Goal: Information Seeking & Learning: Learn about a topic

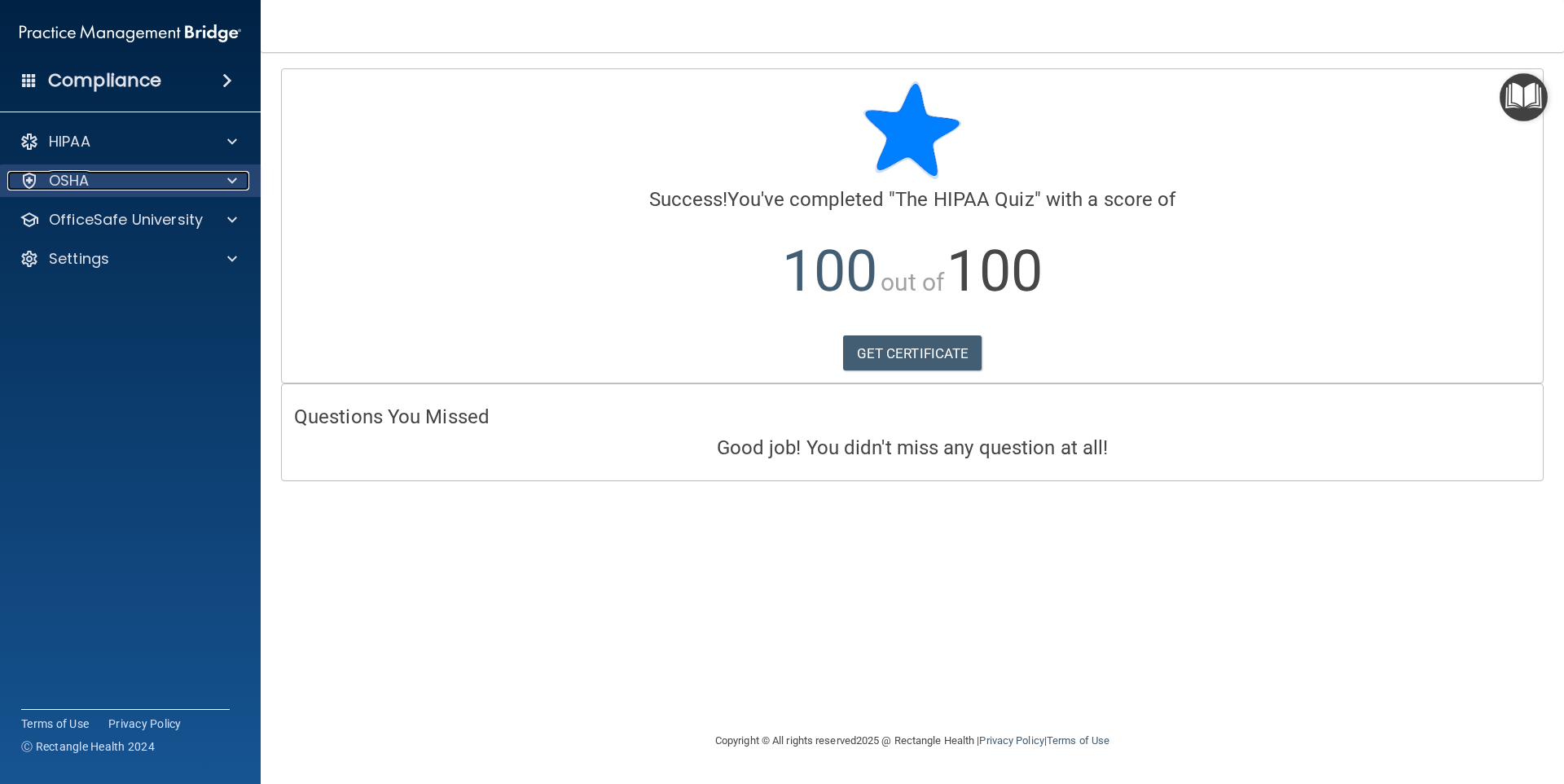
click at [167, 176] on div "OSHA" at bounding box center [109, 181] width 202 height 19
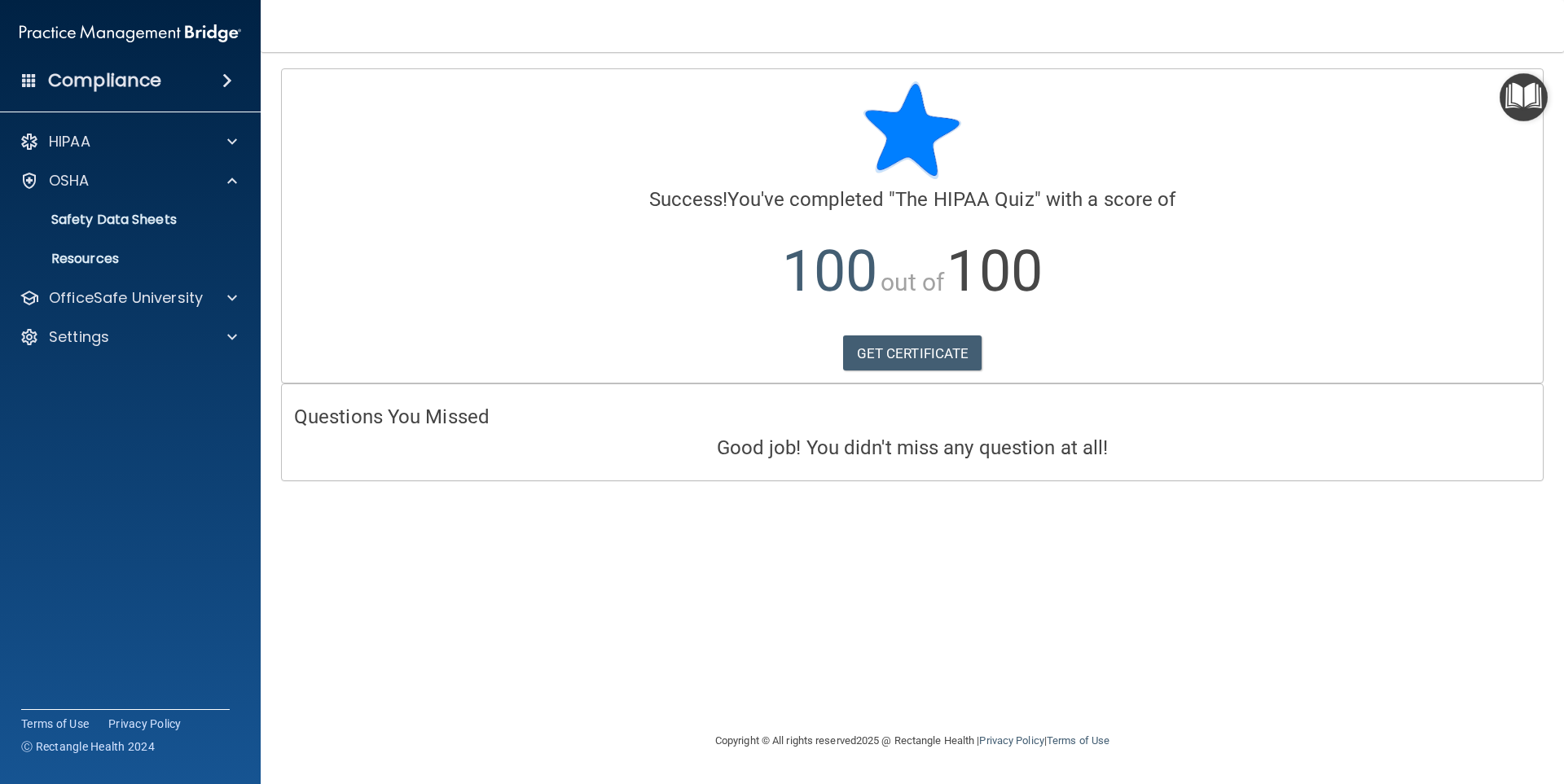
click at [230, 88] on span at bounding box center [227, 81] width 10 height 19
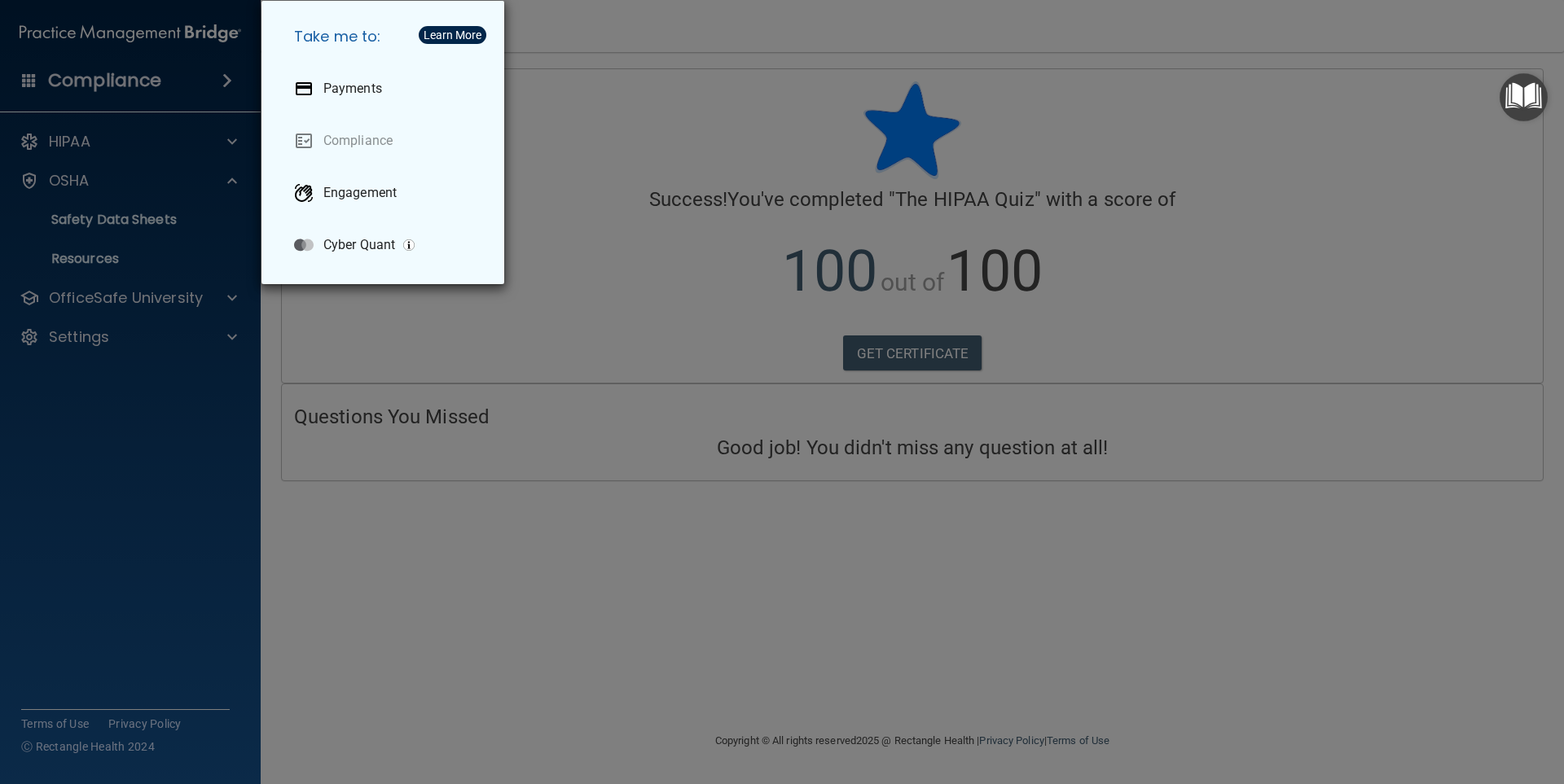
click at [397, 462] on div "Take me to: Payments Compliance Engagement Cyber Quant" at bounding box center [782, 392] width 1564 height 784
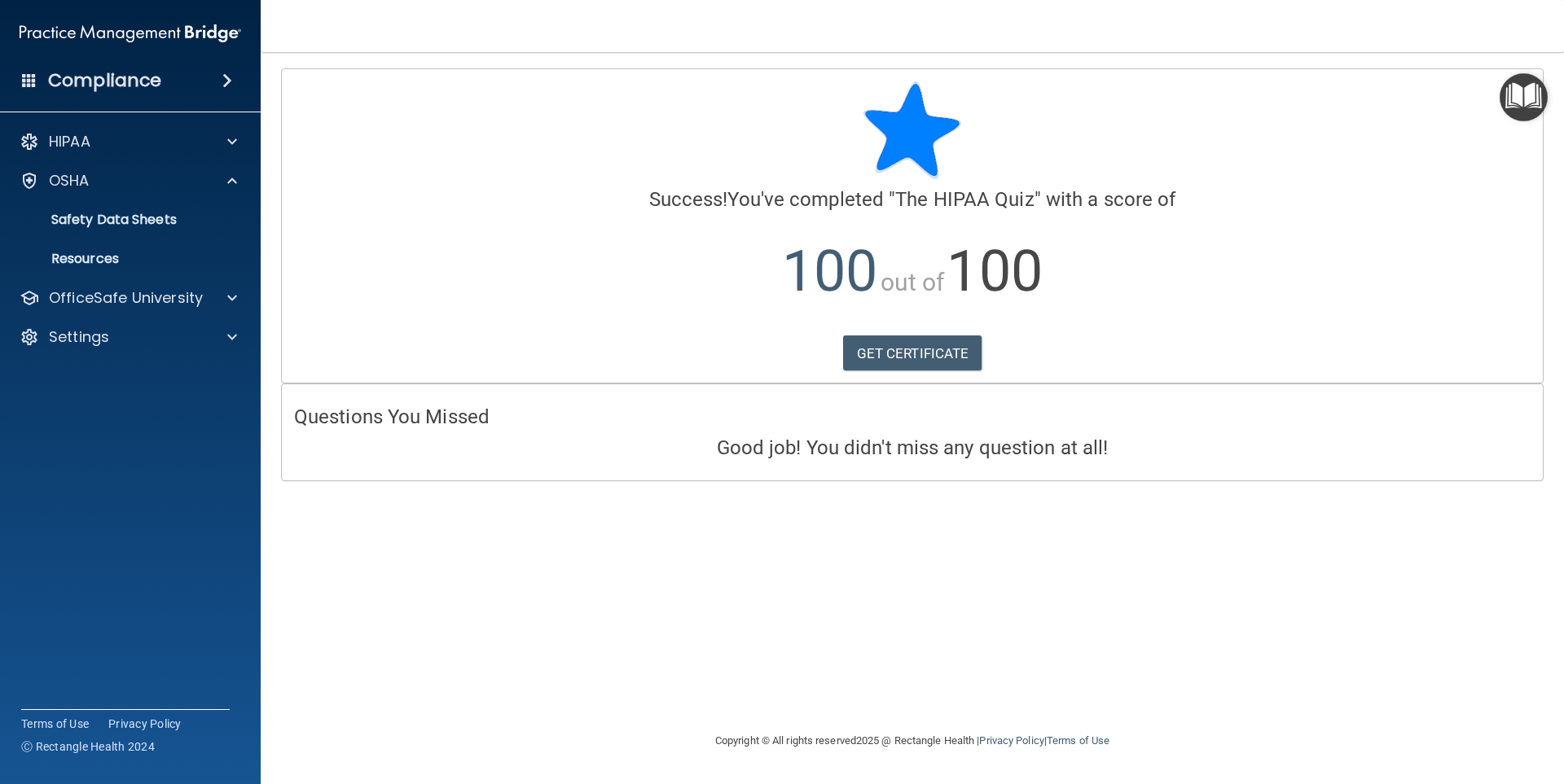
click at [27, 78] on span at bounding box center [29, 79] width 14 height 14
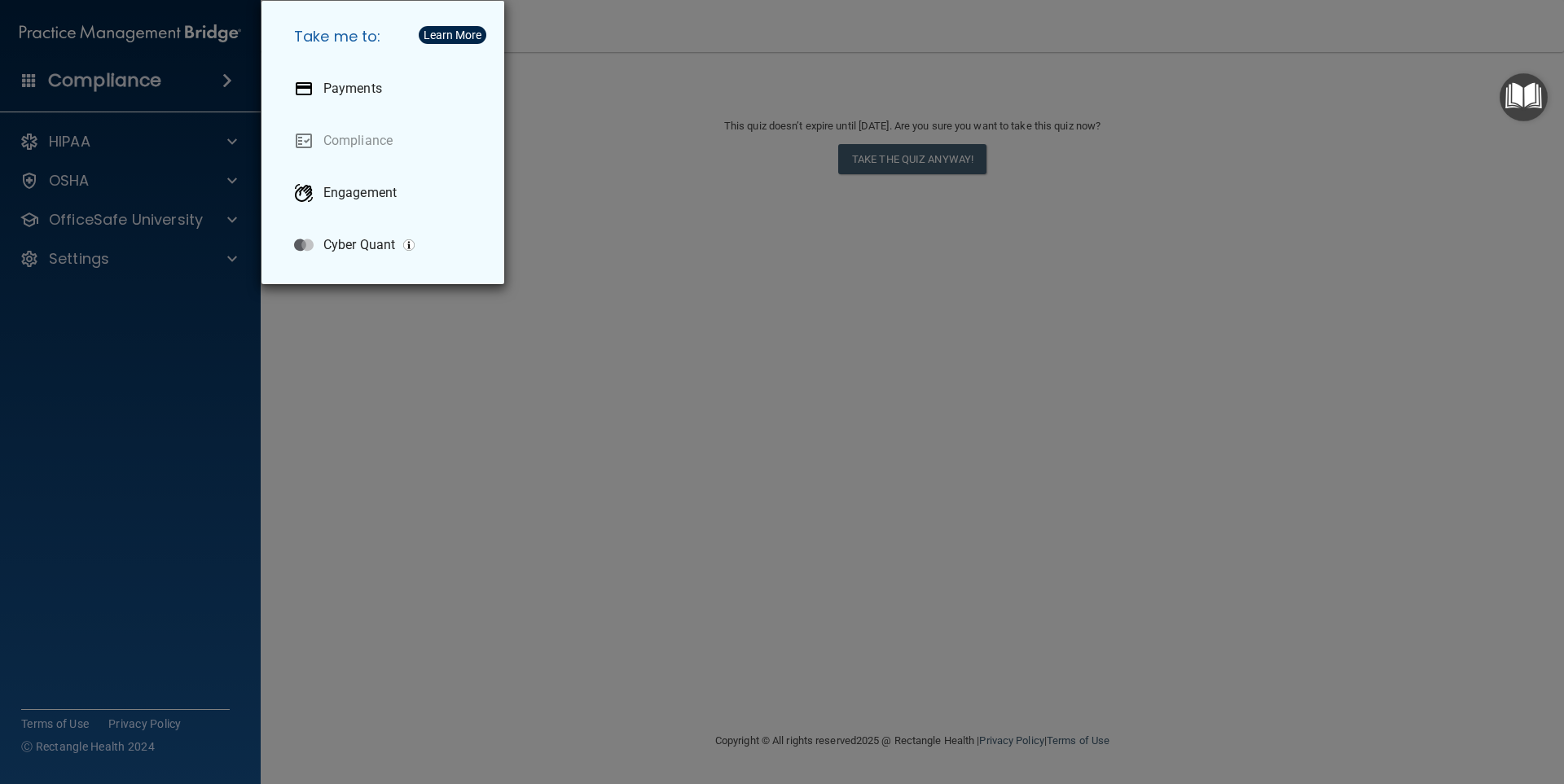
click at [1028, 524] on div "Take me to: Payments Compliance Engagement Cyber Quant" at bounding box center [782, 392] width 1564 height 784
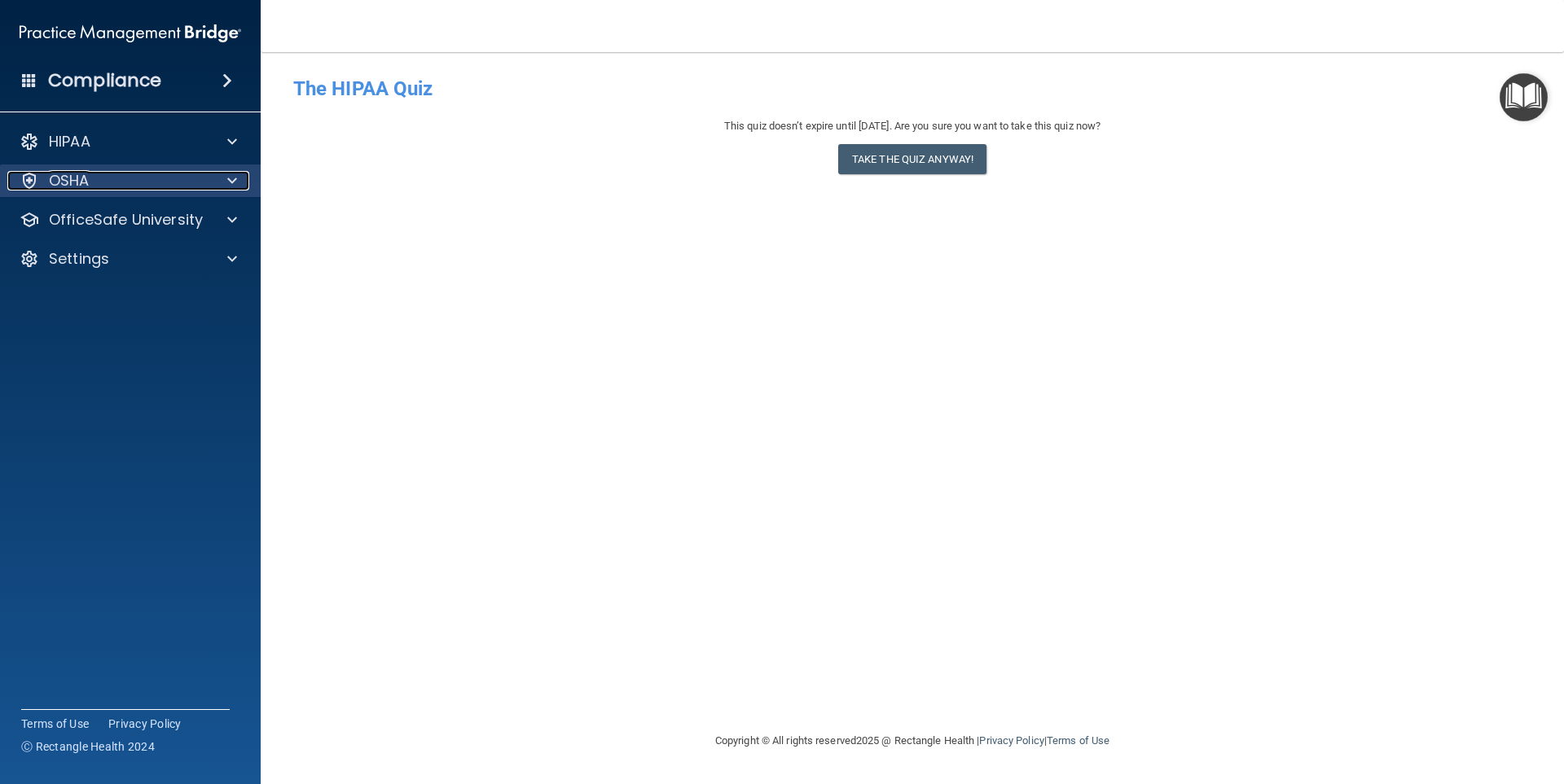
click at [85, 181] on p "OSHA" at bounding box center [69, 181] width 40 height 19
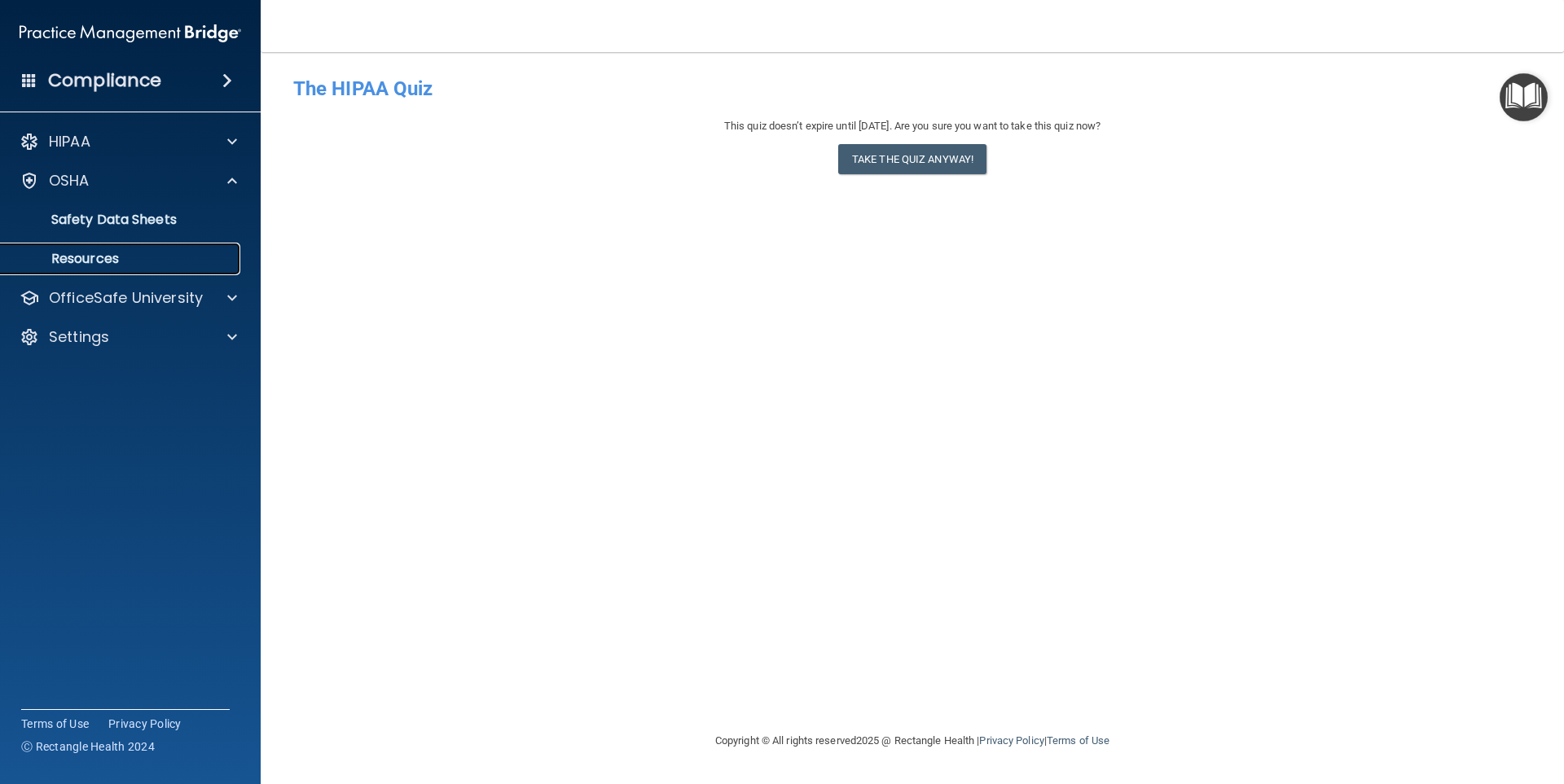
click at [131, 257] on p "Resources" at bounding box center [121, 259] width 222 height 16
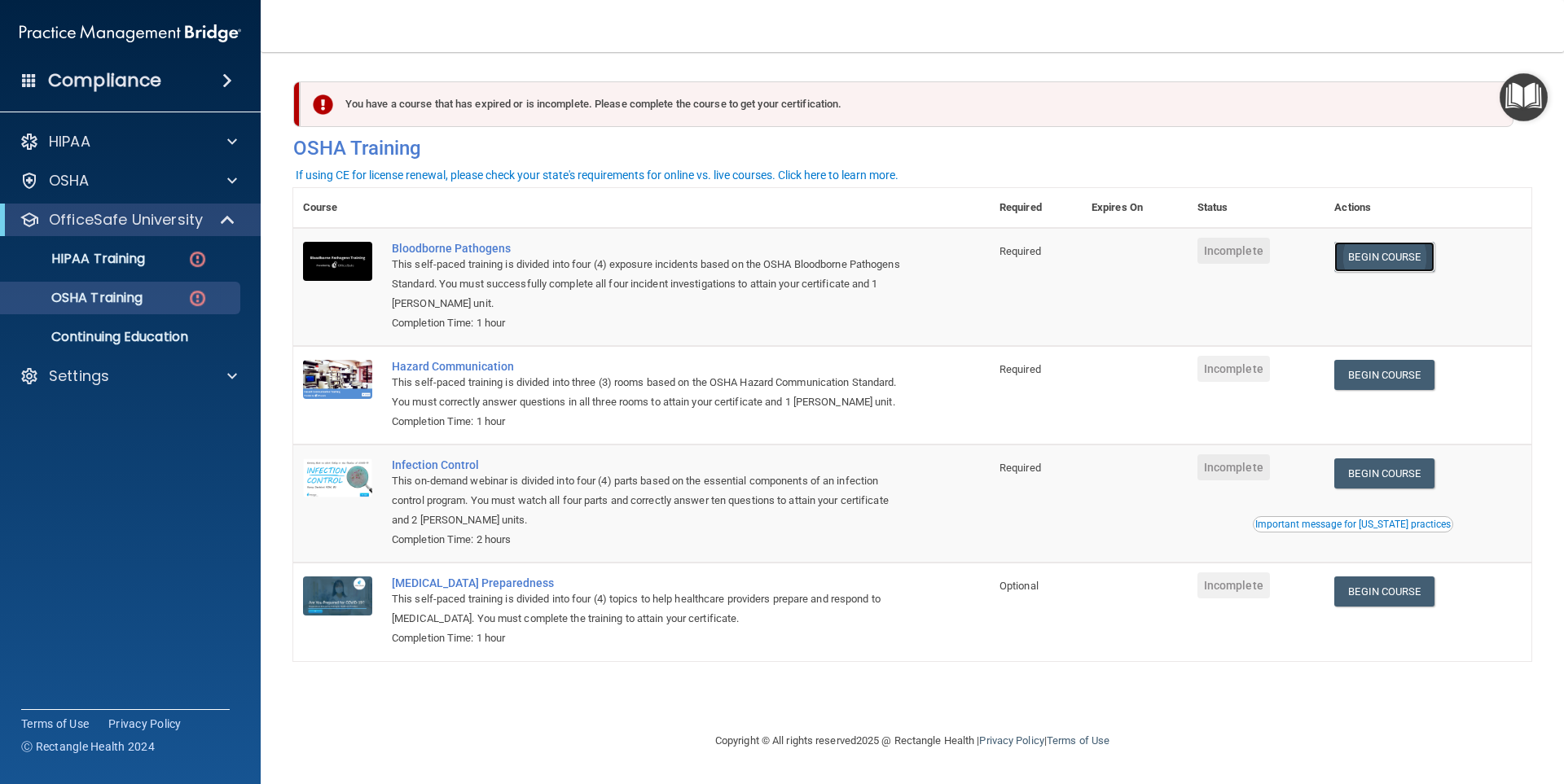
click at [1397, 254] on link "Begin Course" at bounding box center [1383, 256] width 99 height 30
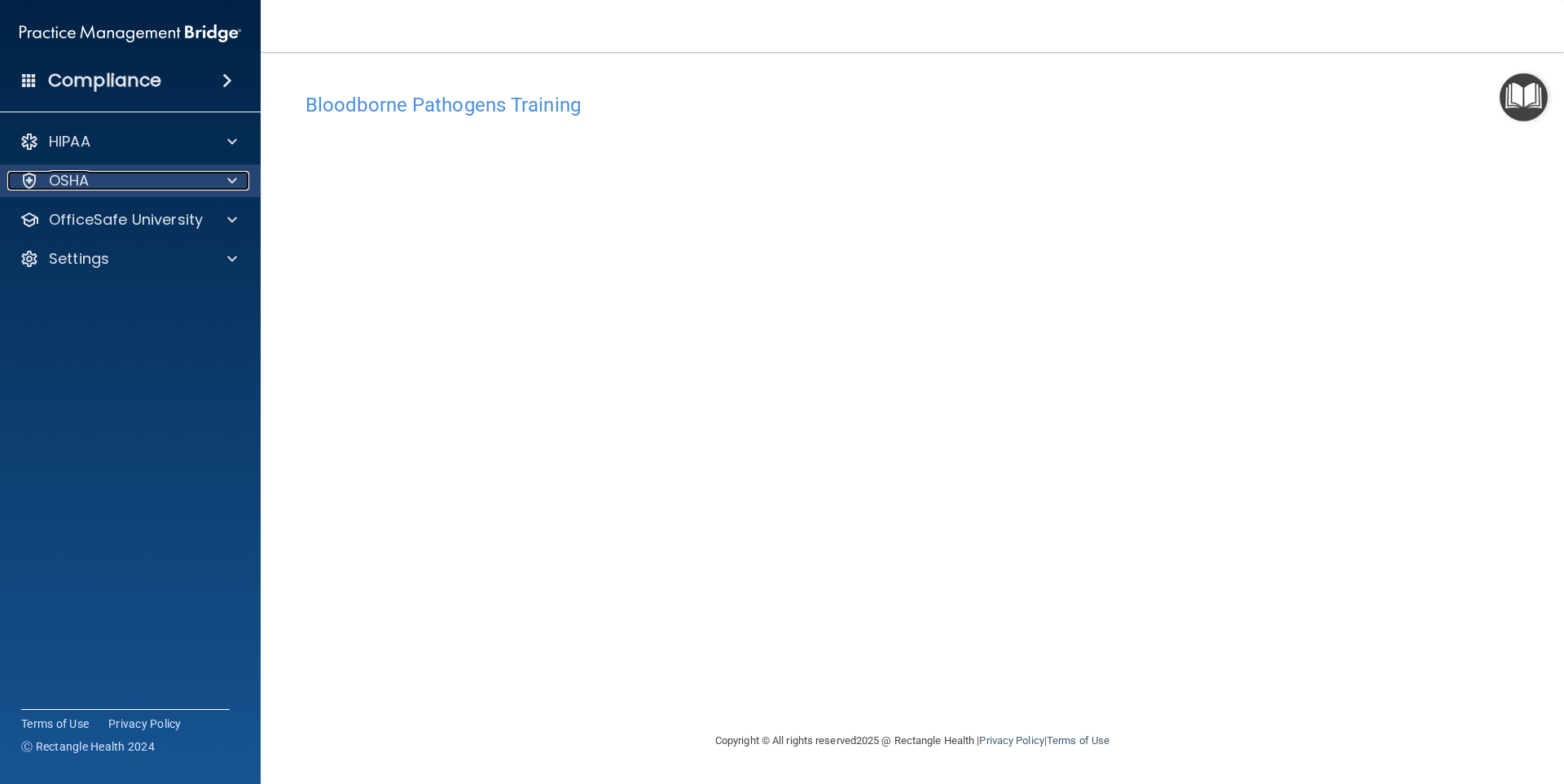
click at [244, 178] on div at bounding box center [229, 181] width 40 height 19
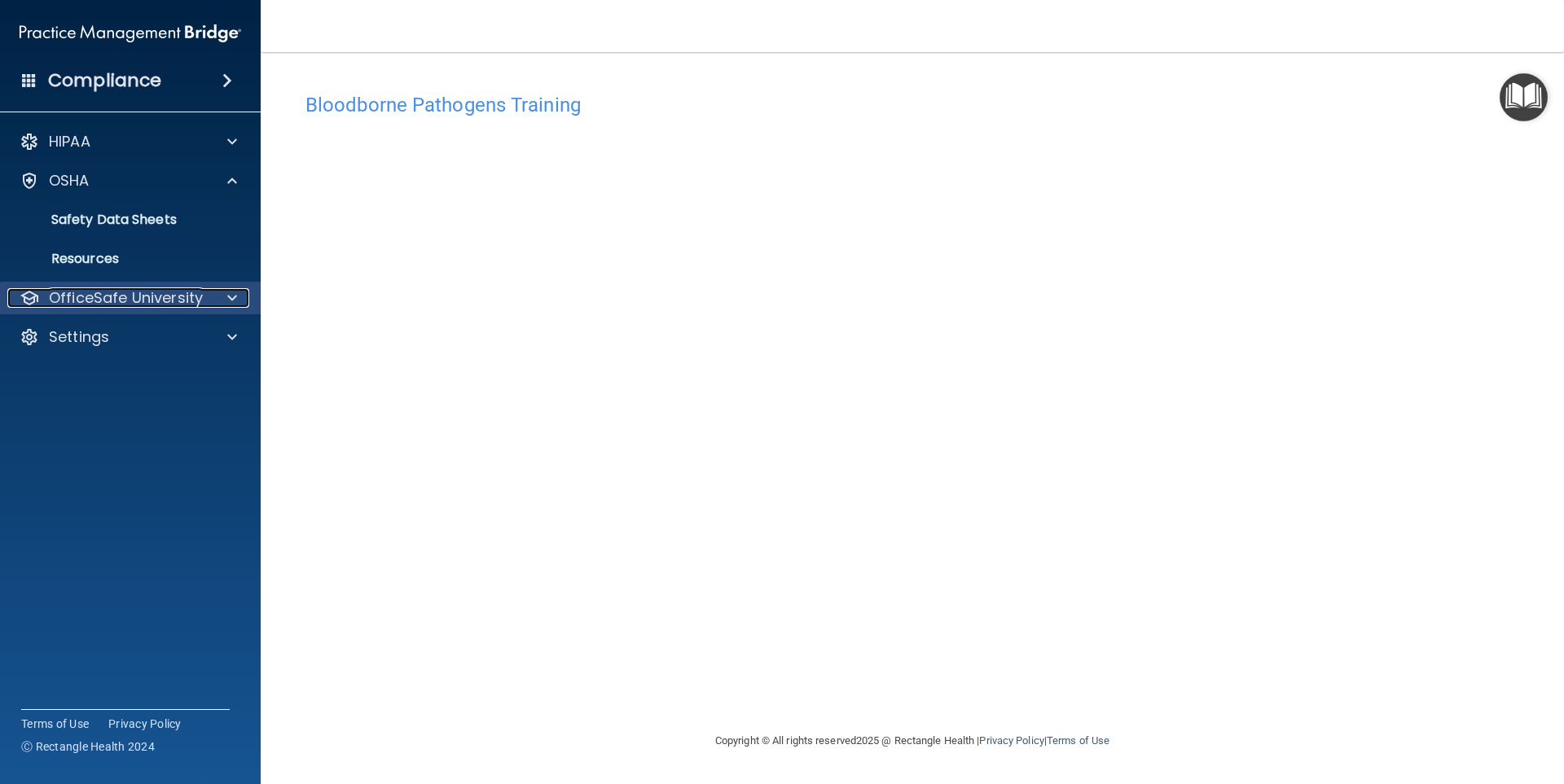
click at [176, 294] on p "OfficeSafe University" at bounding box center [126, 298] width 154 height 19
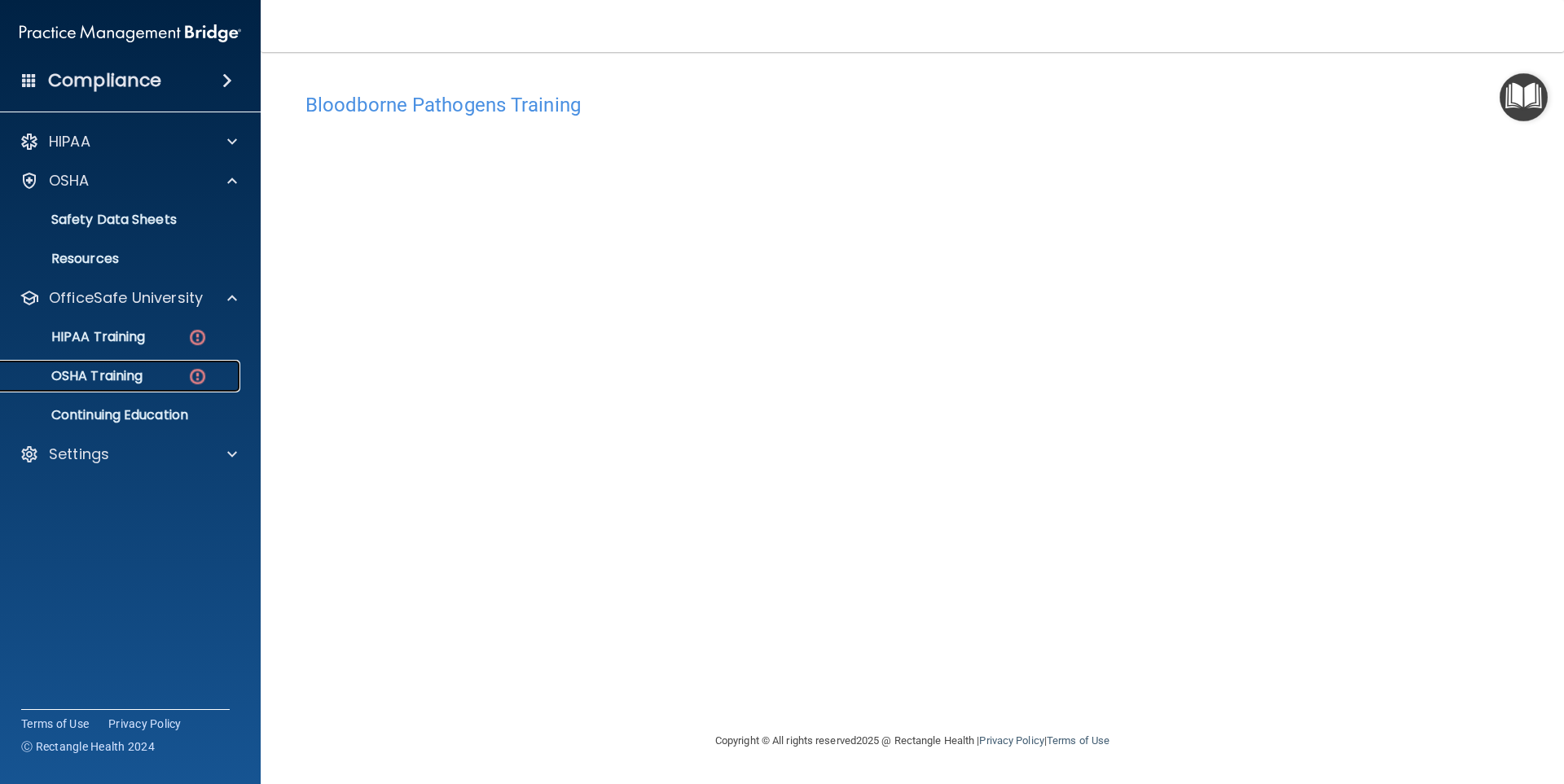
click at [185, 371] on div "OSHA Training" at bounding box center [121, 376] width 222 height 16
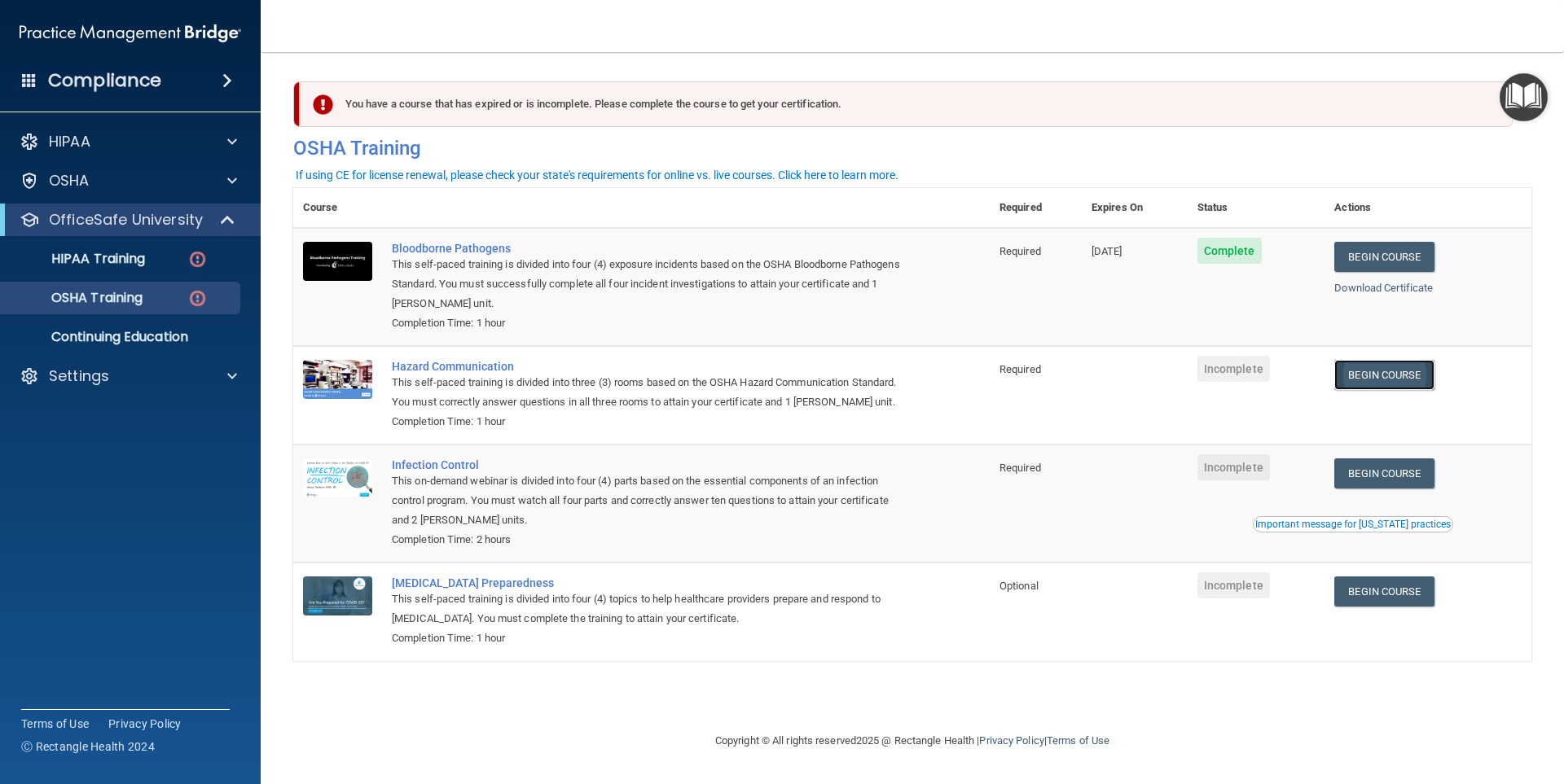
click at [1388, 372] on link "Begin Course" at bounding box center [1383, 374] width 99 height 30
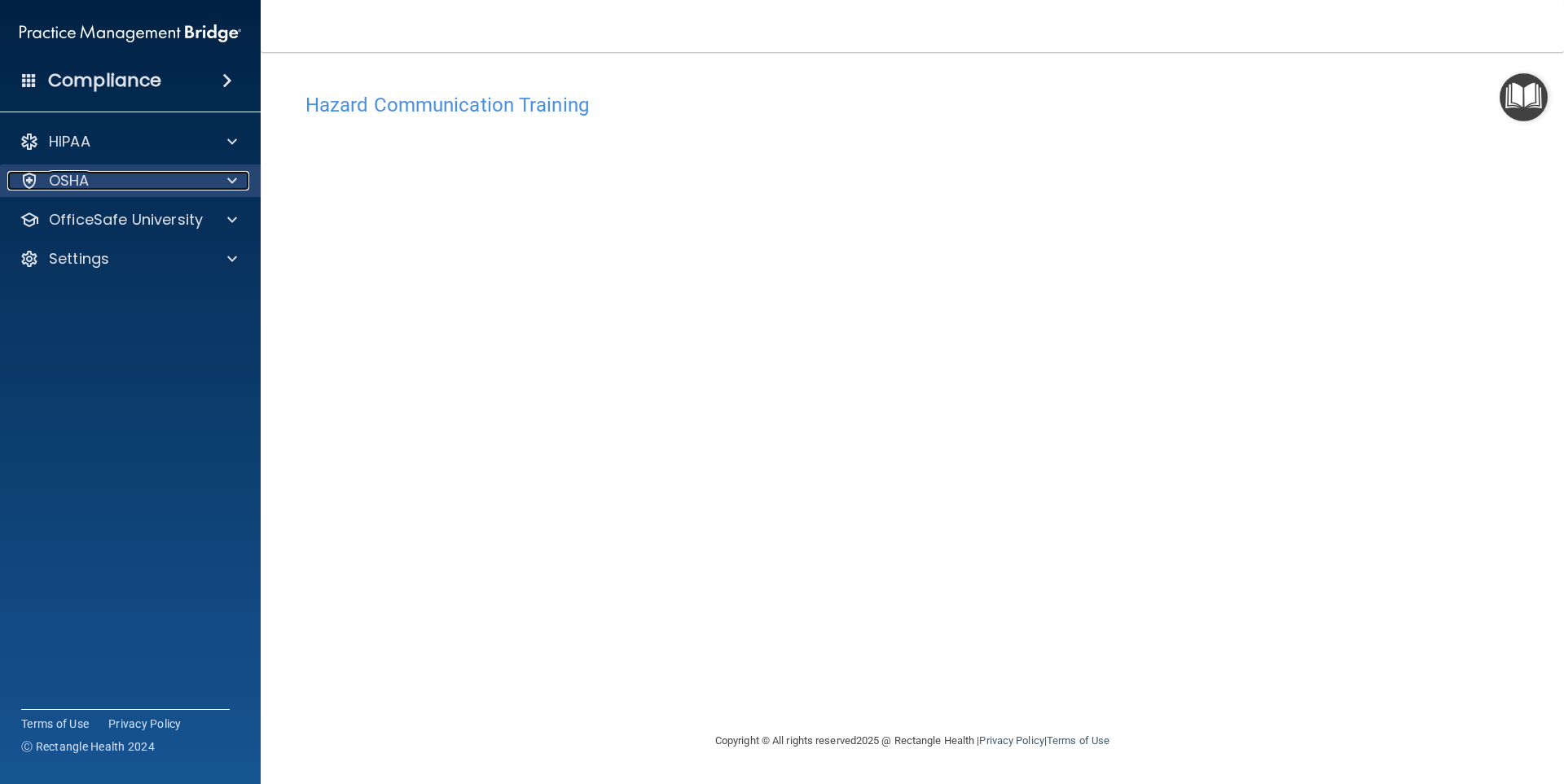
click at [132, 181] on div "OSHA" at bounding box center [109, 181] width 202 height 19
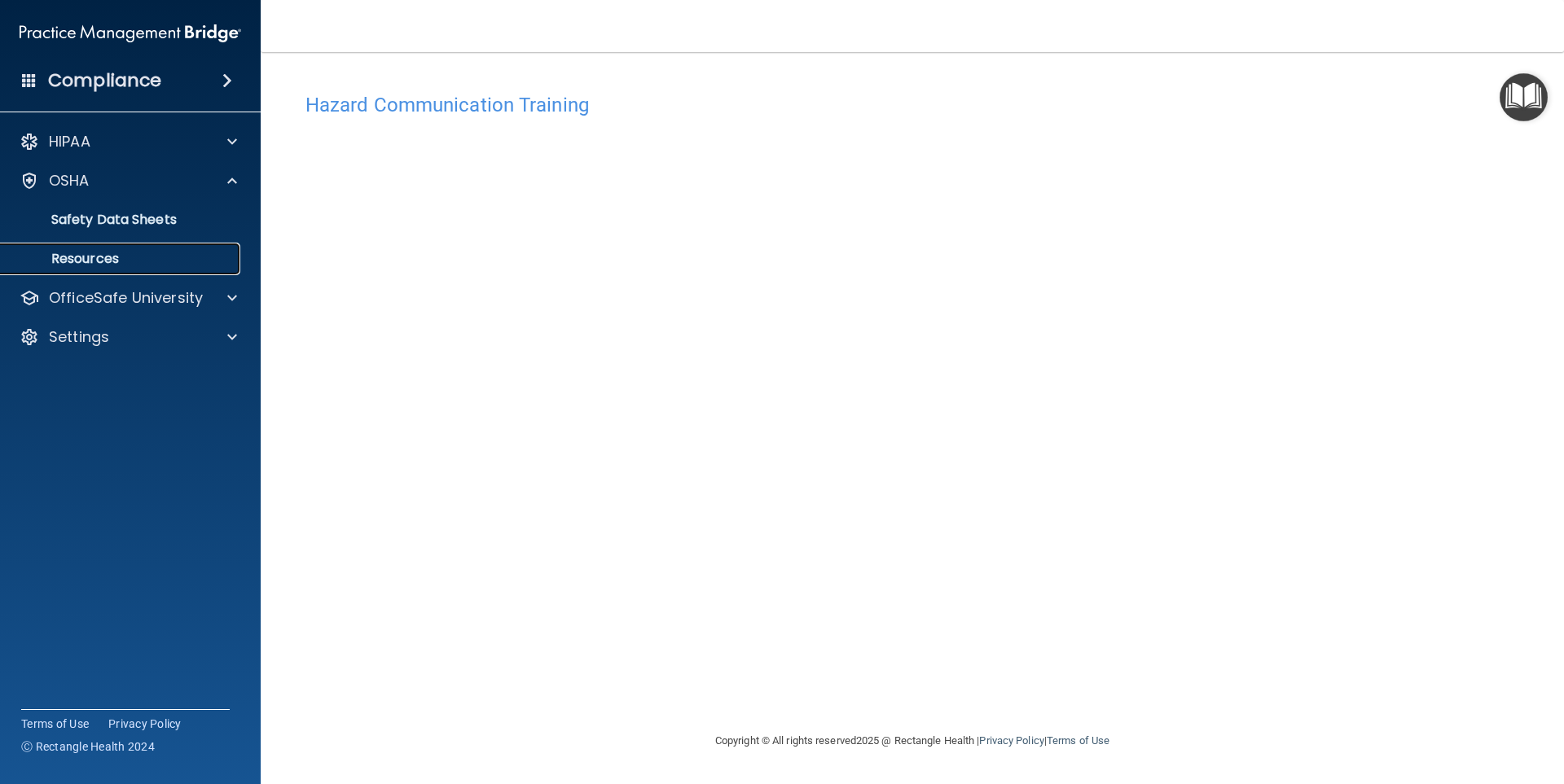
click at [223, 253] on p "Resources" at bounding box center [121, 259] width 222 height 16
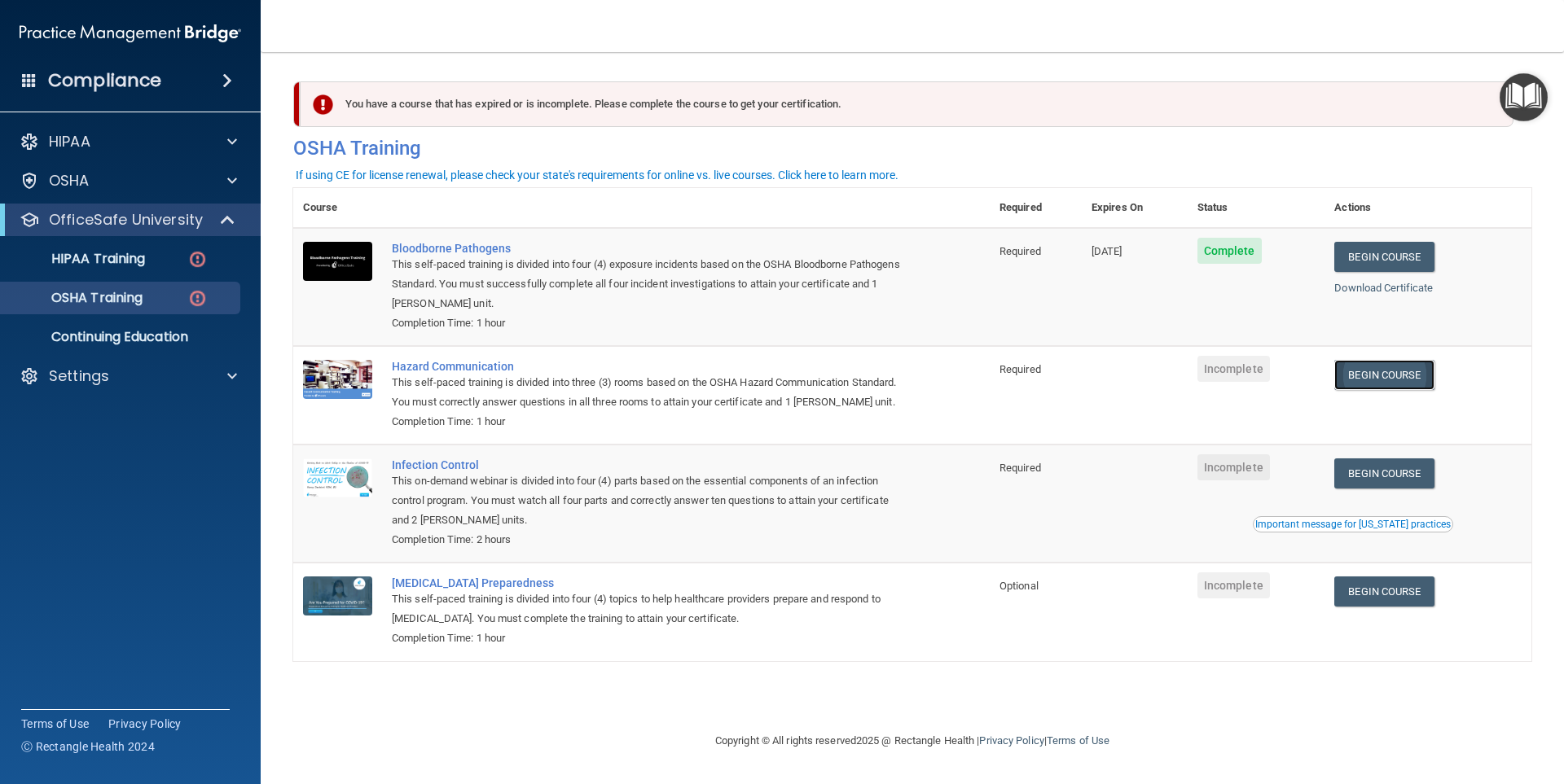
click at [1405, 373] on link "Begin Course" at bounding box center [1383, 374] width 99 height 30
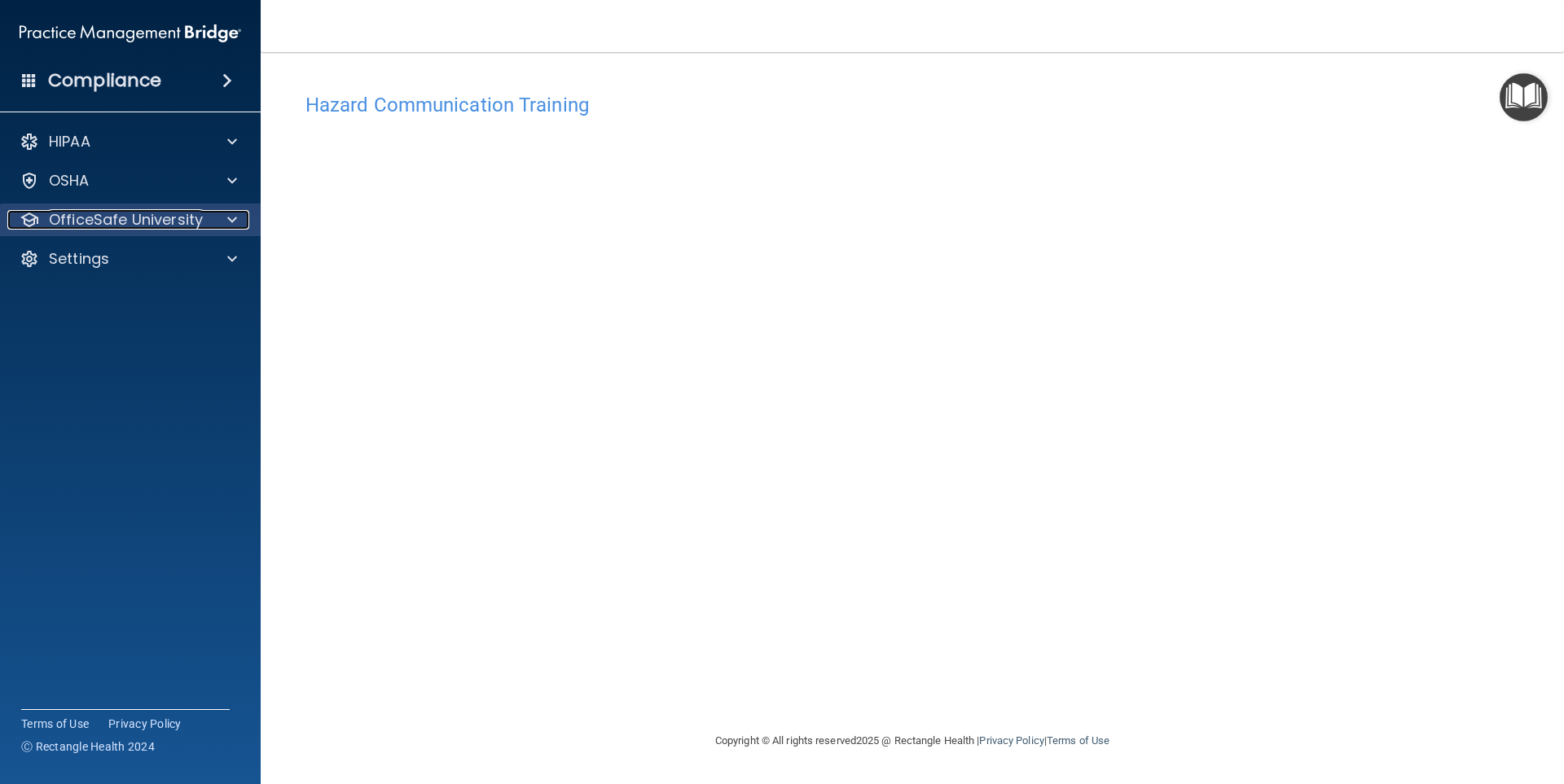
click at [237, 222] on div at bounding box center [229, 219] width 40 height 19
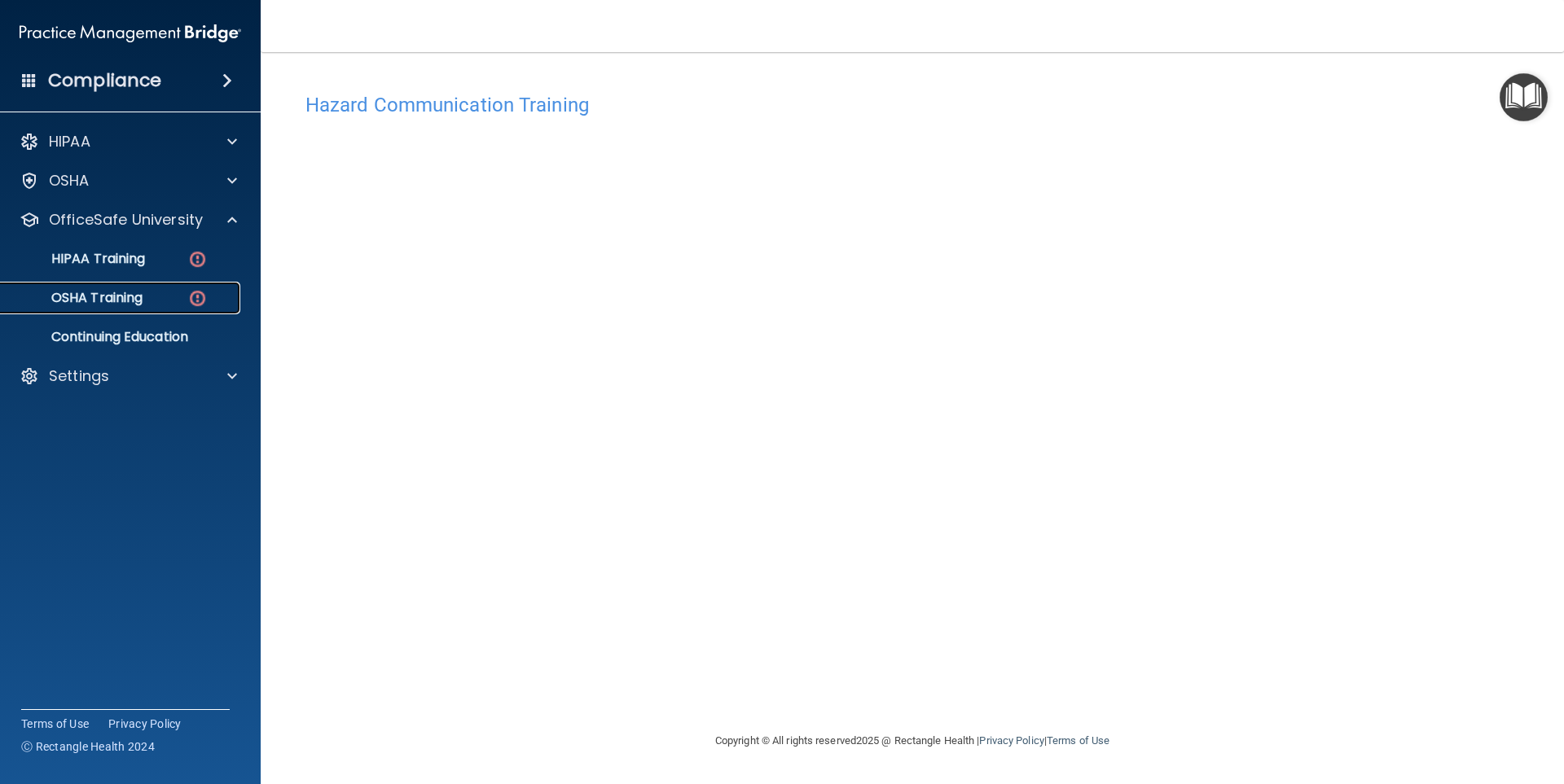
click at [199, 296] on img at bounding box center [197, 298] width 20 height 20
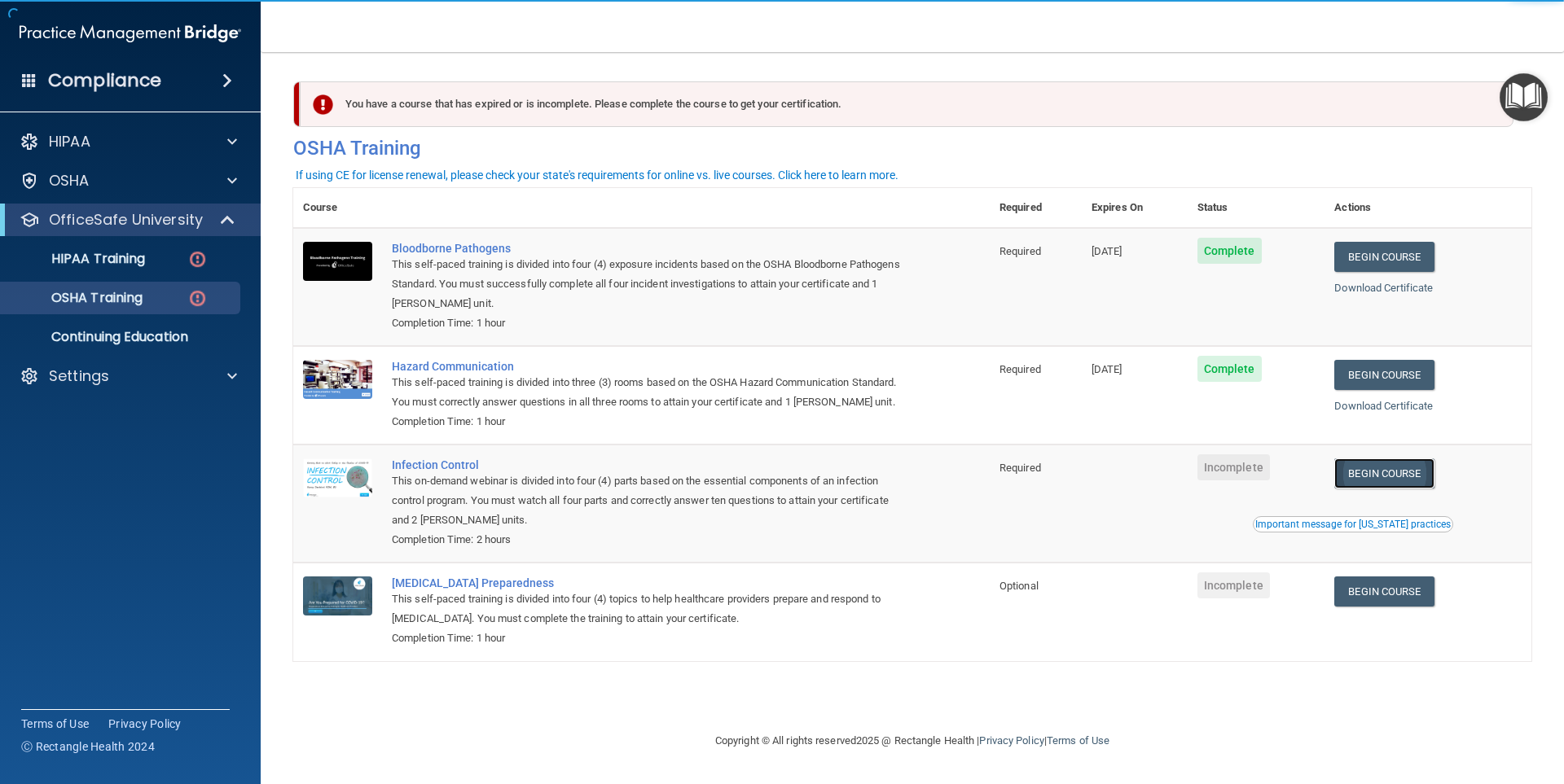
click at [1385, 470] on link "Begin Course" at bounding box center [1383, 472] width 99 height 30
